Goal: Task Accomplishment & Management: Use online tool/utility

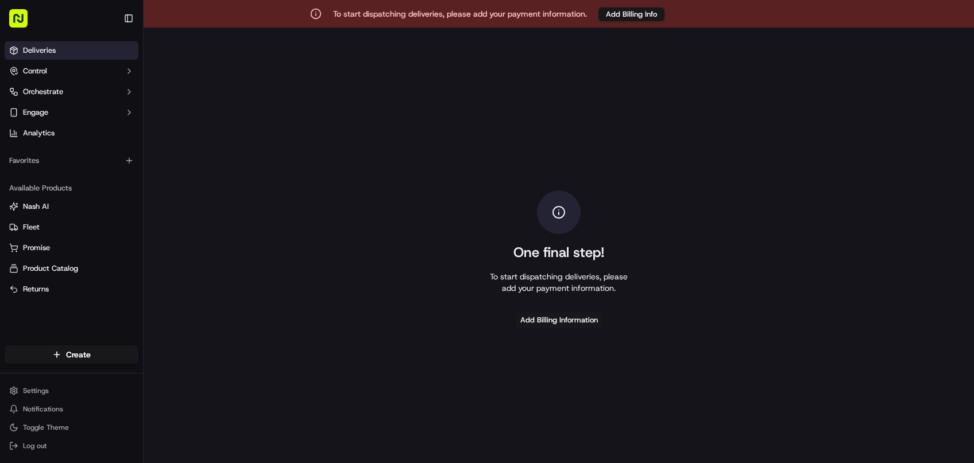
click at [62, 41] on link "Deliveries" at bounding box center [72, 50] width 134 height 18
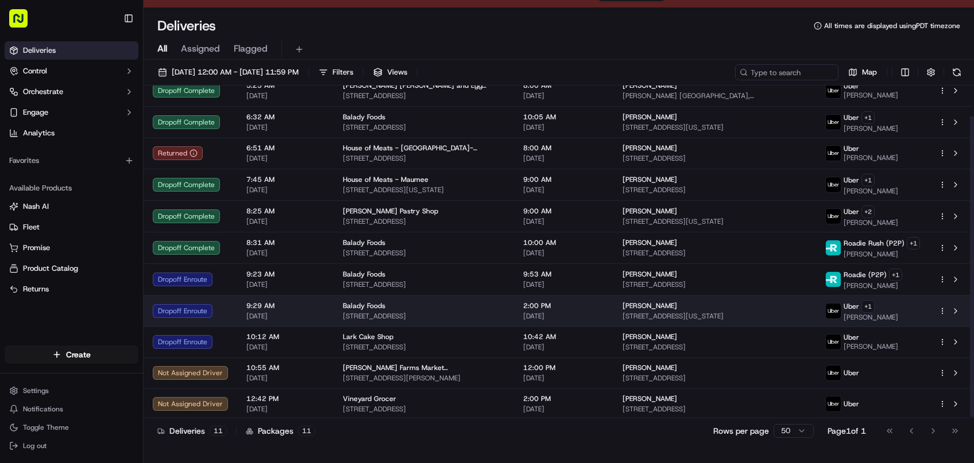
scroll to position [27, 0]
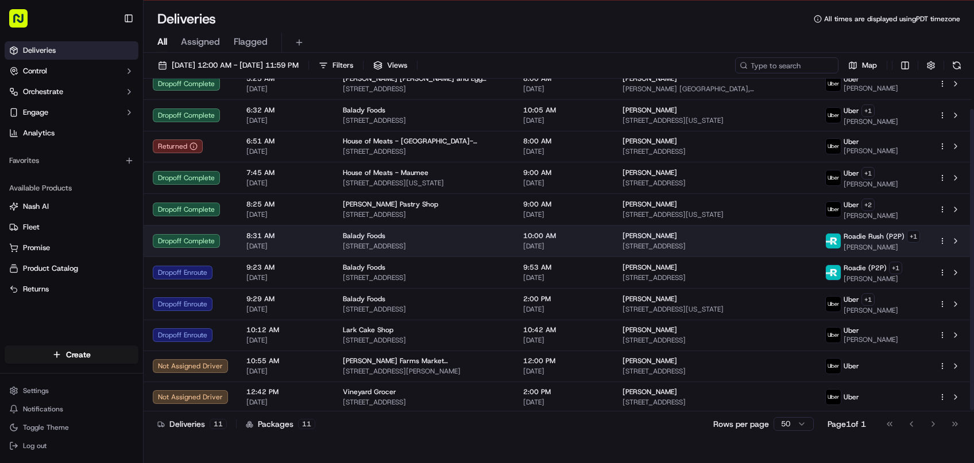
click at [942, 239] on html "To start dispatching deliveries, please add your payment information. Add Billi…" at bounding box center [487, 204] width 974 height 463
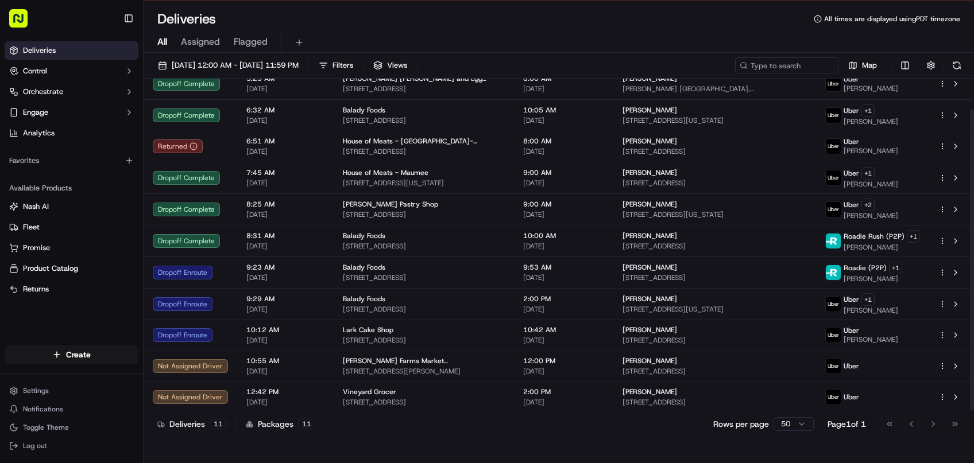
scroll to position [33, 0]
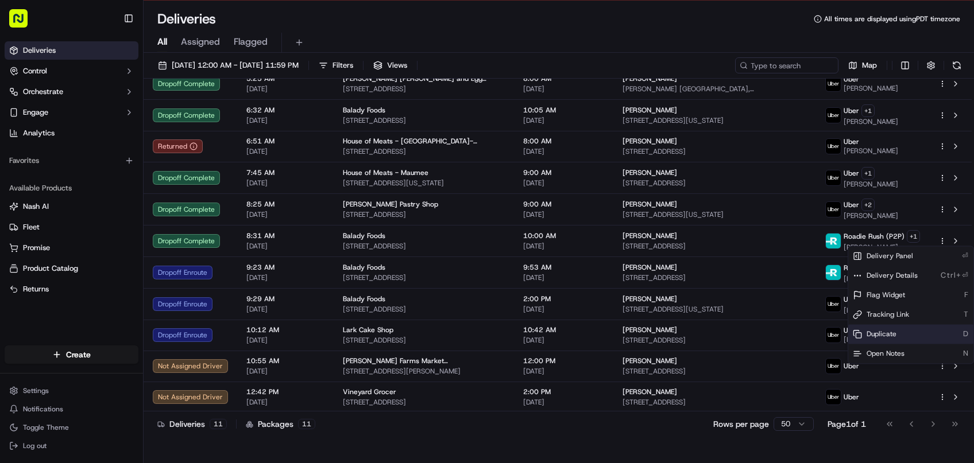
click at [902, 337] on div "Duplicate D" at bounding box center [910, 334] width 125 height 20
